Goal: Task Accomplishment & Management: Manage account settings

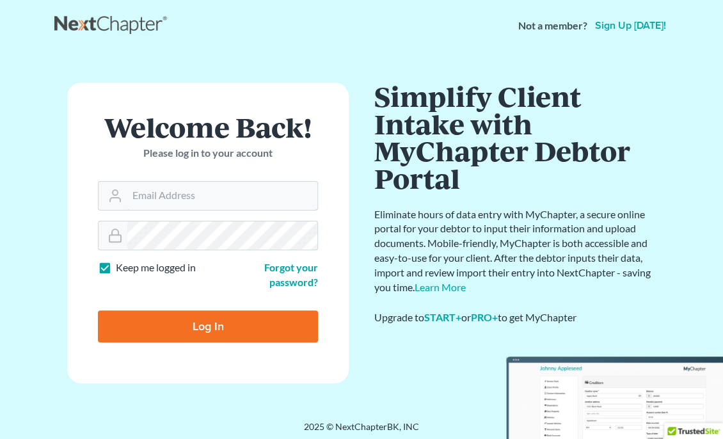
type input "isaly@henkelsbaker.com"
click at [214, 325] on input "Log In" at bounding box center [208, 326] width 220 height 32
type input "Thinking..."
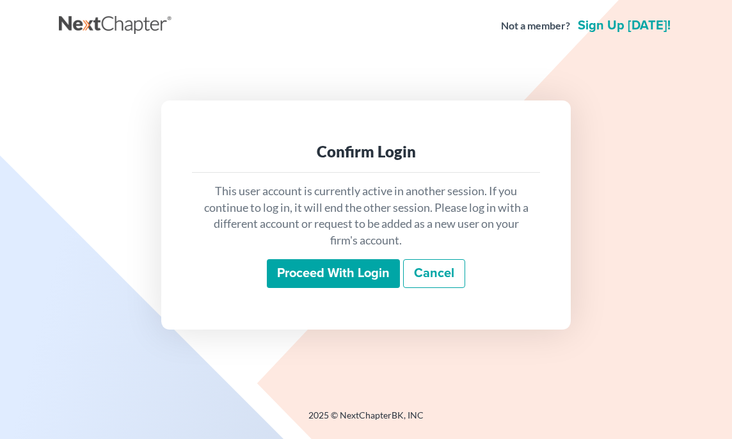
click at [361, 278] on input "Proceed with login" at bounding box center [333, 273] width 133 height 29
